Goal: Information Seeking & Learning: Understand process/instructions

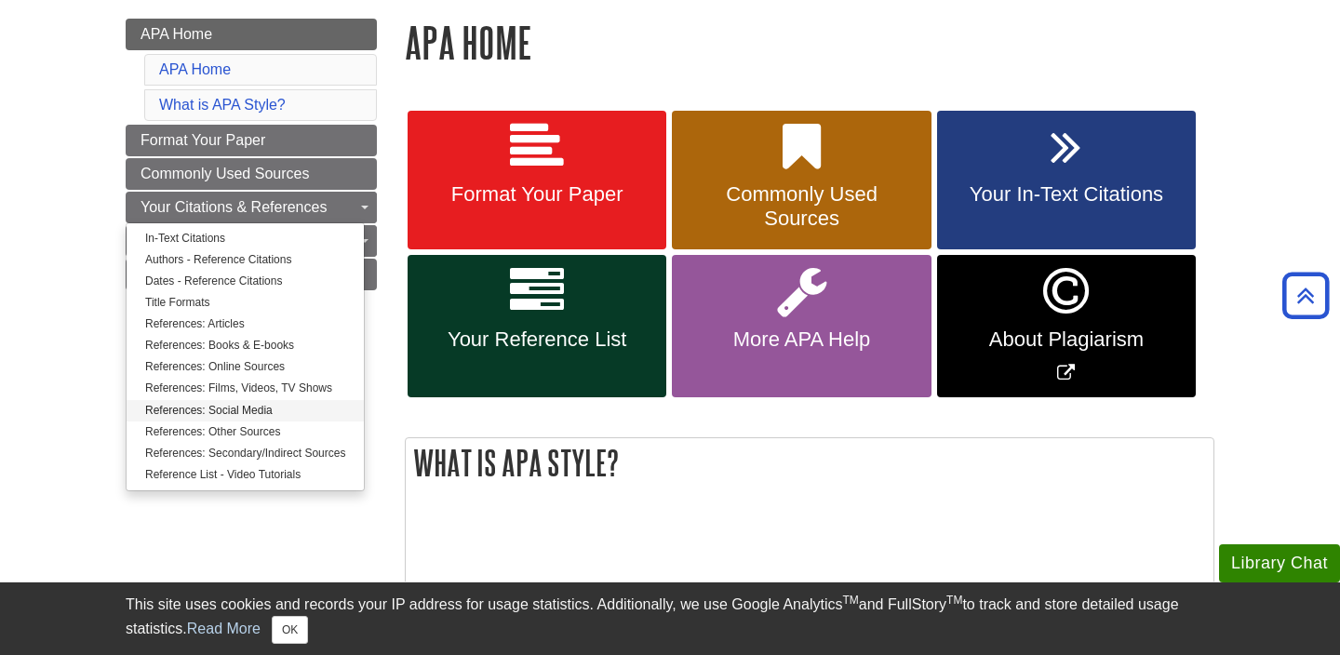
scroll to position [267, 0]
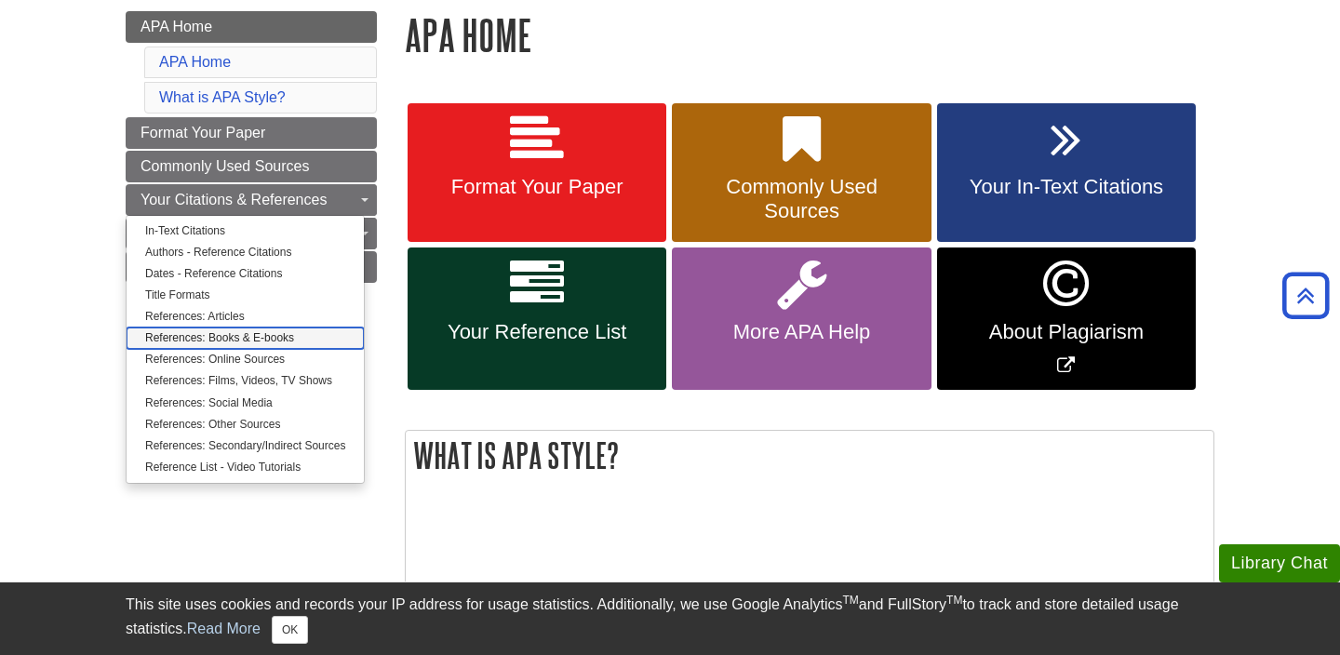
click at [232, 338] on link "References: Books & E-books" at bounding box center [245, 338] width 237 height 21
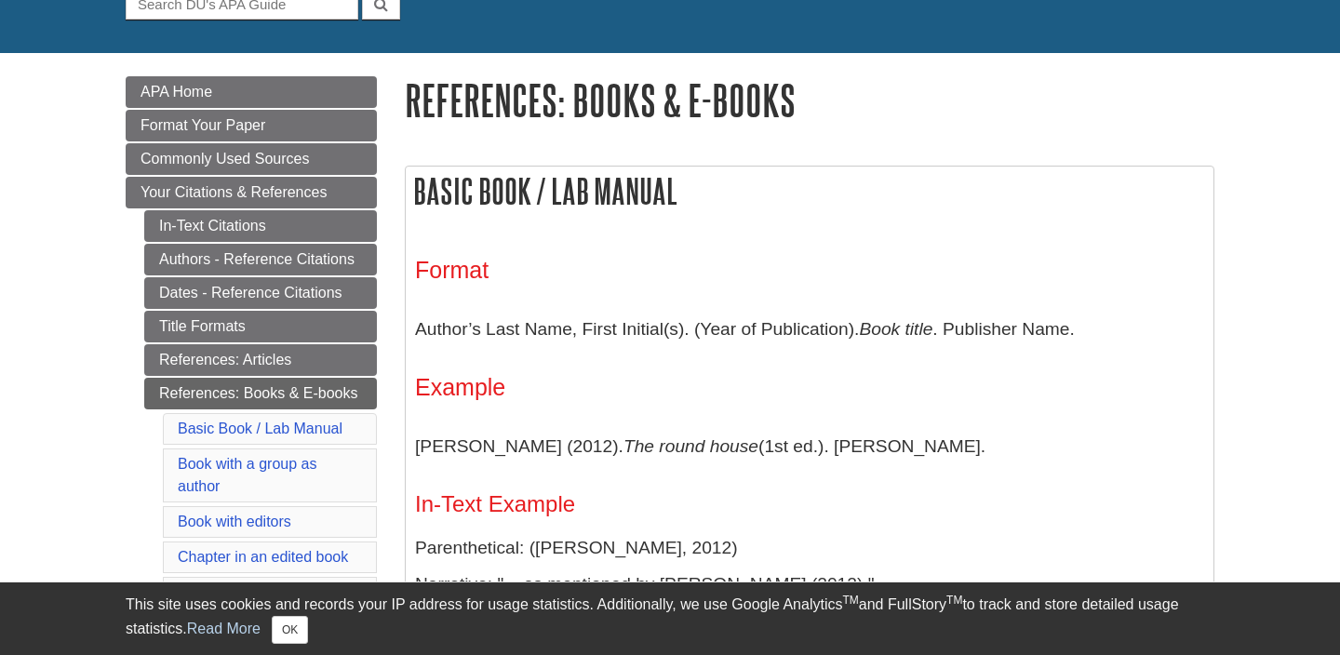
scroll to position [203, 0]
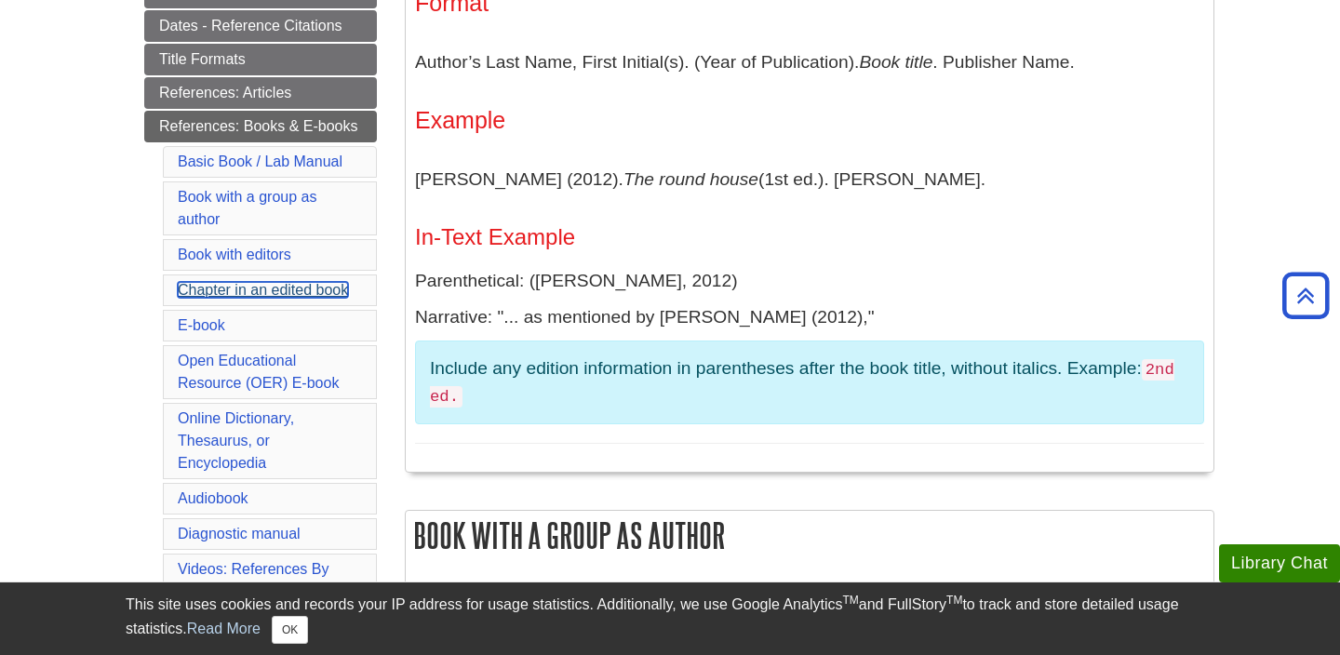
click at [287, 285] on link "Chapter in an edited book" at bounding box center [263, 290] width 170 height 16
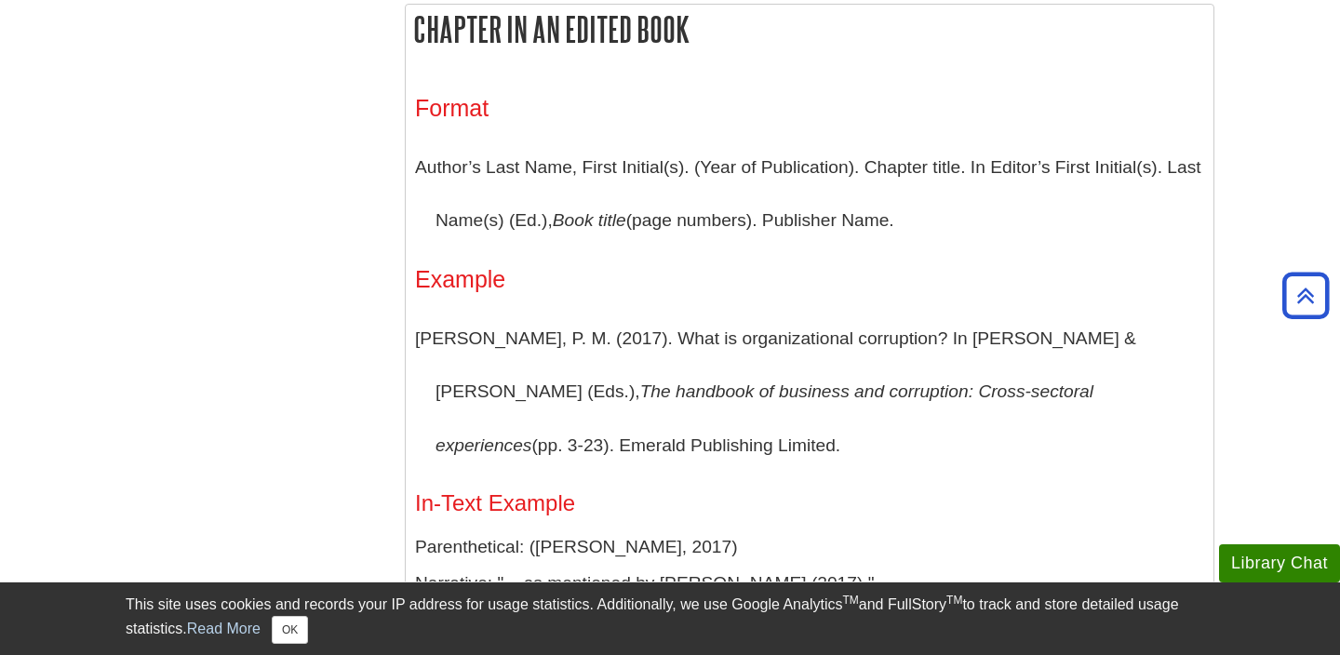
scroll to position [2314, 0]
